Goal: Navigation & Orientation: Find specific page/section

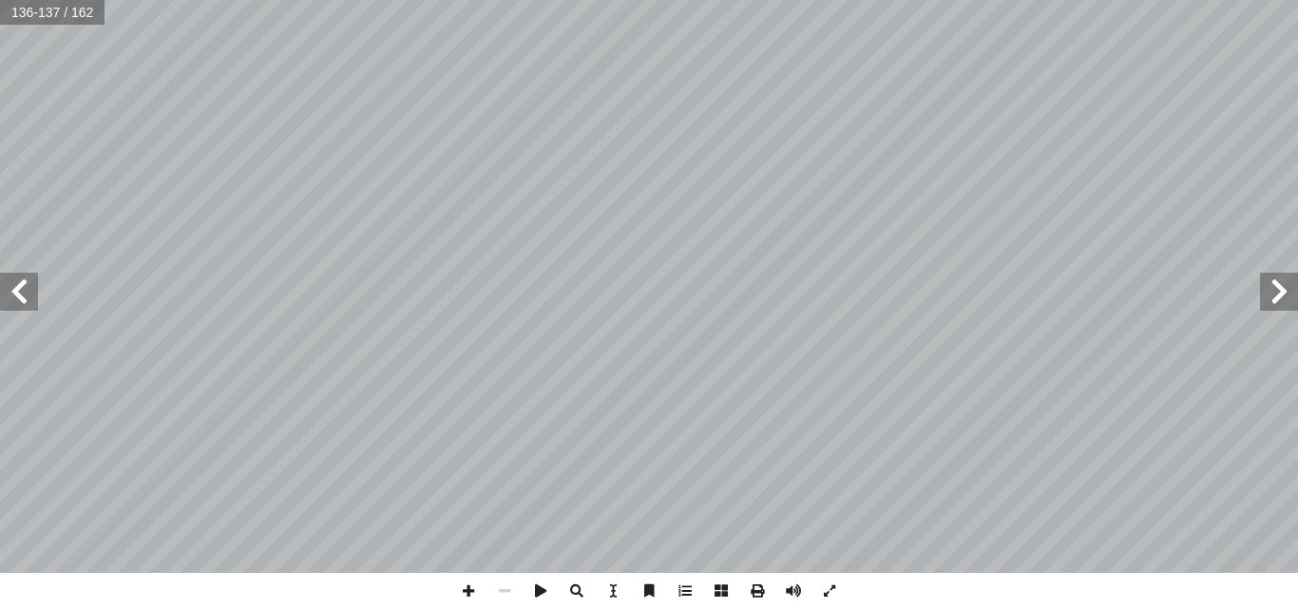
click at [1292, 290] on span at bounding box center [1279, 292] width 38 height 38
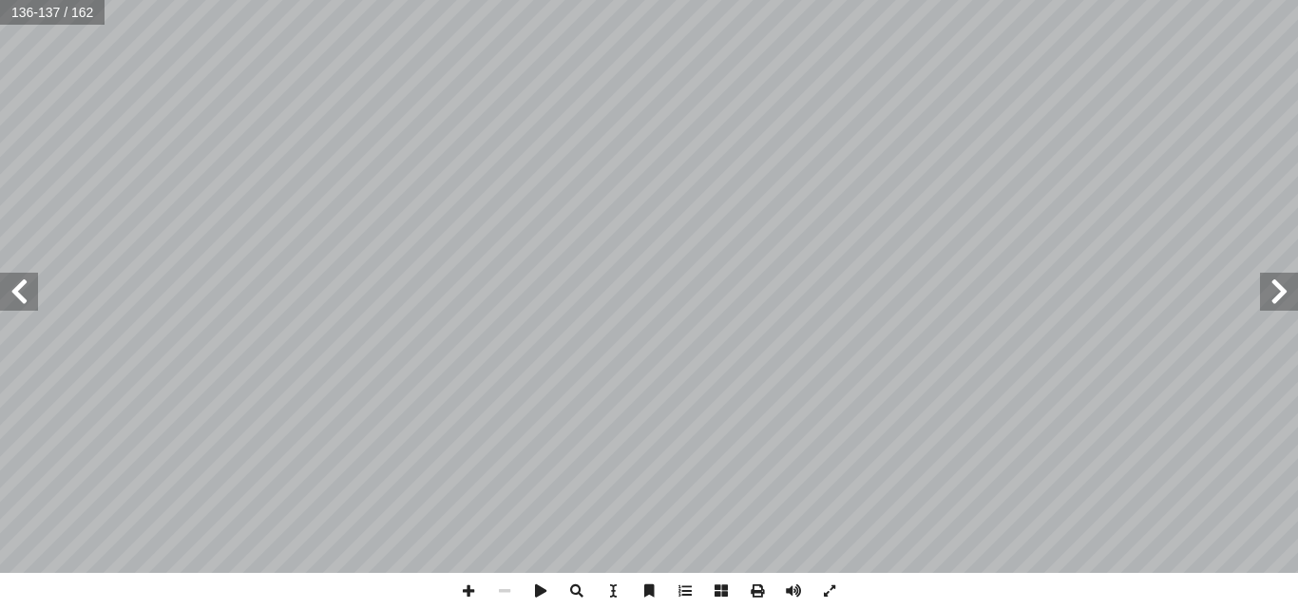
click at [1292, 290] on span at bounding box center [1279, 292] width 38 height 38
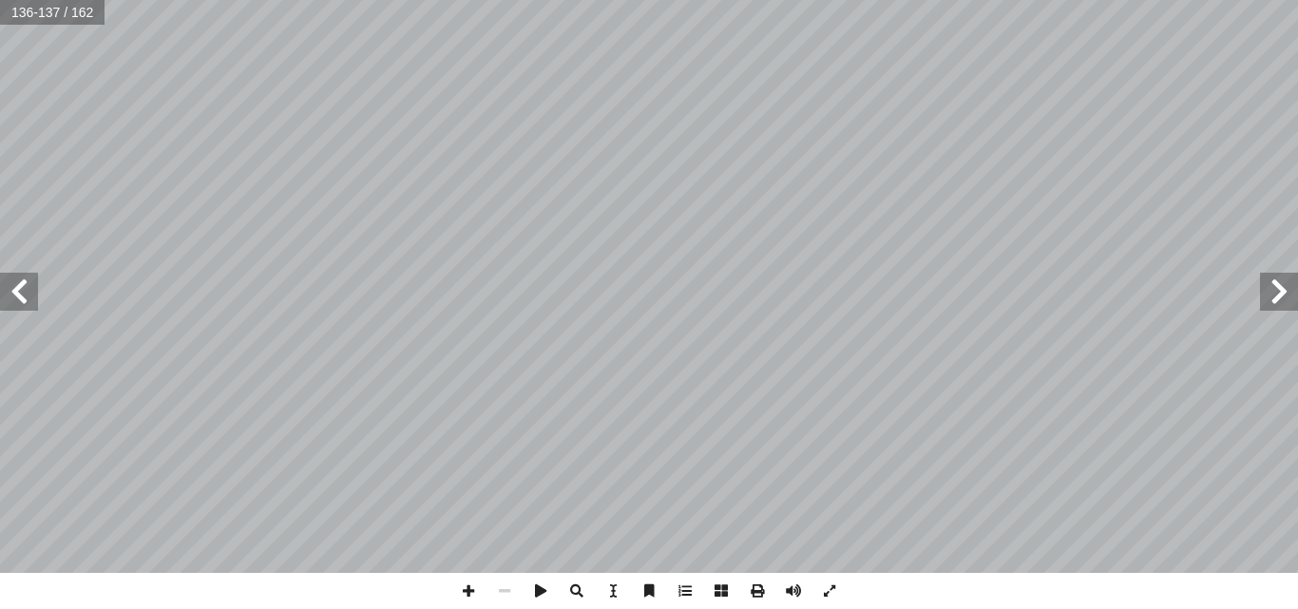
click at [1292, 290] on span at bounding box center [1279, 292] width 38 height 38
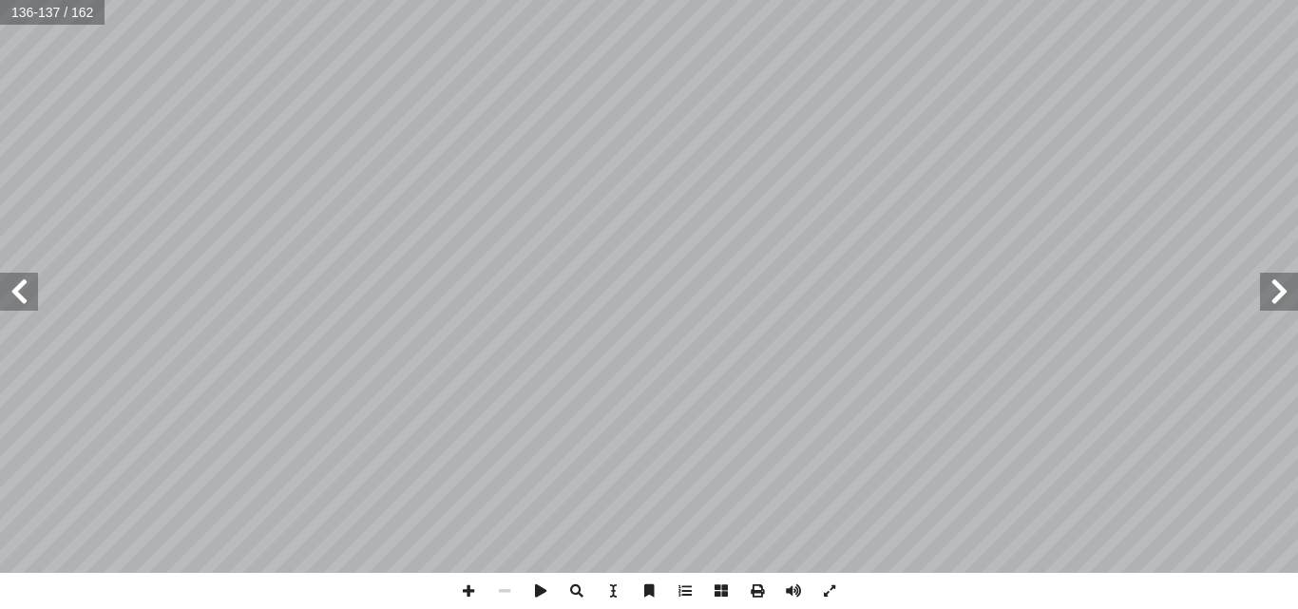
click at [1292, 290] on span at bounding box center [1279, 292] width 38 height 38
